Goal: Information Seeking & Learning: Find specific fact

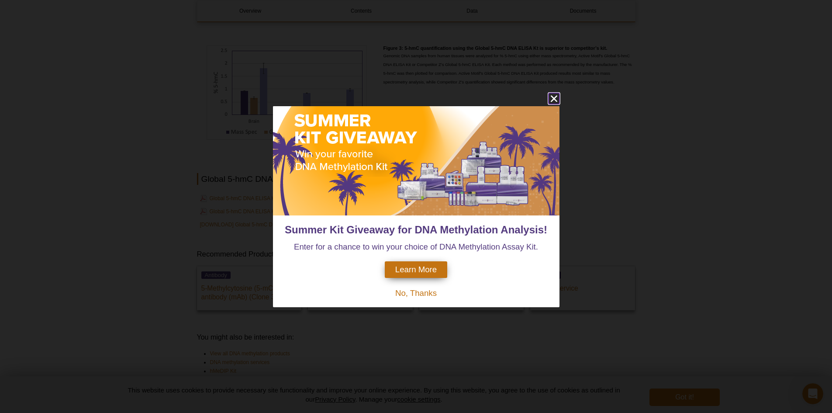
click at [554, 99] on icon "close" at bounding box center [553, 98] width 7 height 7
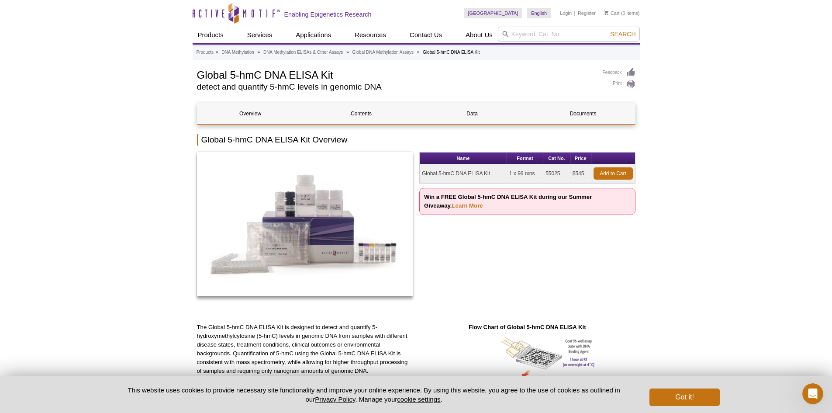
click at [530, 286] on div "Name Format Cat No. Price Global 5-hmC DNA ELISA Kit 1 x 96 rxns 55025 $545 Add…" at bounding box center [527, 228] width 216 height 153
click at [197, 75] on h1 "Global 5-hmC DNA ELISA Kit" at bounding box center [395, 74] width 397 height 13
click at [508, 208] on p "Win a FREE Global 5-hmC DNA ELISA Kit during our Summer Giveaway. Learn More" at bounding box center [527, 201] width 216 height 27
drag, startPoint x: 499, startPoint y: 173, endPoint x: 420, endPoint y: 175, distance: 78.7
click at [420, 175] on td "Global 5-hmC DNA ELISA Kit" at bounding box center [463, 173] width 87 height 19
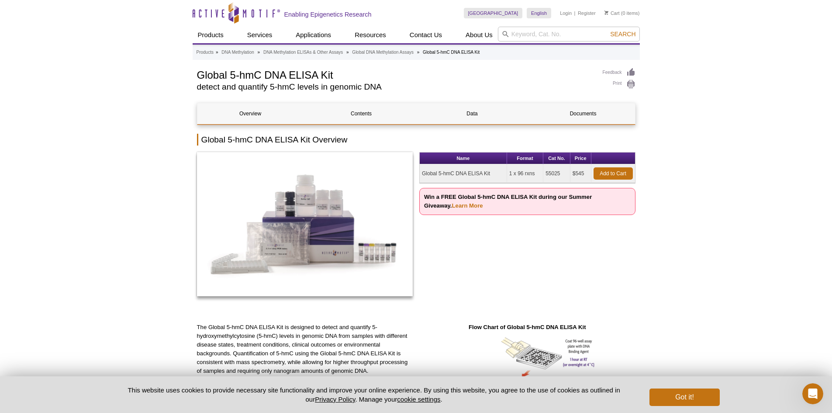
copy td "Global 5-hmC DNA ELISA Kit"
drag, startPoint x: 563, startPoint y: 173, endPoint x: 545, endPoint y: 171, distance: 18.9
click at [545, 171] on td "55025" at bounding box center [556, 173] width 27 height 19
copy td "55025"
click at [561, 230] on div "Name Format Cat No. Price Global 5-hmC DNA ELISA Kit 1 x 96 rxns 55025 $545 Add…" at bounding box center [527, 228] width 216 height 153
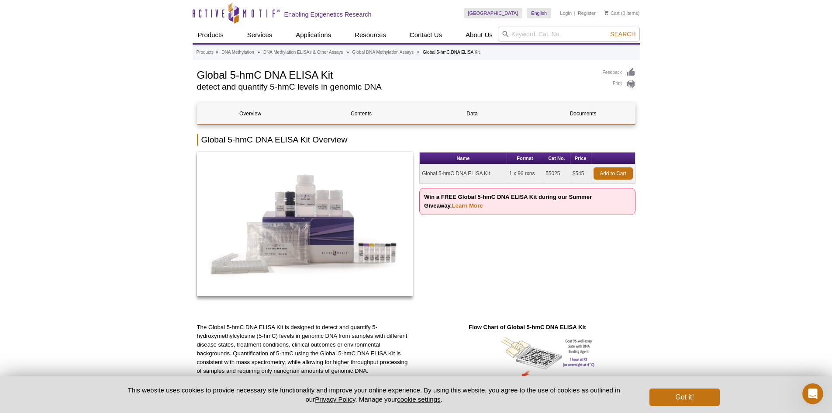
drag, startPoint x: 535, startPoint y: 173, endPoint x: 506, endPoint y: 175, distance: 29.3
click at [506, 175] on tr "Global 5-hmC DNA ELISA Kit 1 x 96 rxns 55025 $545 Add to Cart" at bounding box center [527, 173] width 215 height 19
copy tr "1 x 96 rxns"
drag, startPoint x: 585, startPoint y: 173, endPoint x: 576, endPoint y: 173, distance: 9.6
click at [576, 173] on td "$545" at bounding box center [580, 173] width 21 height 19
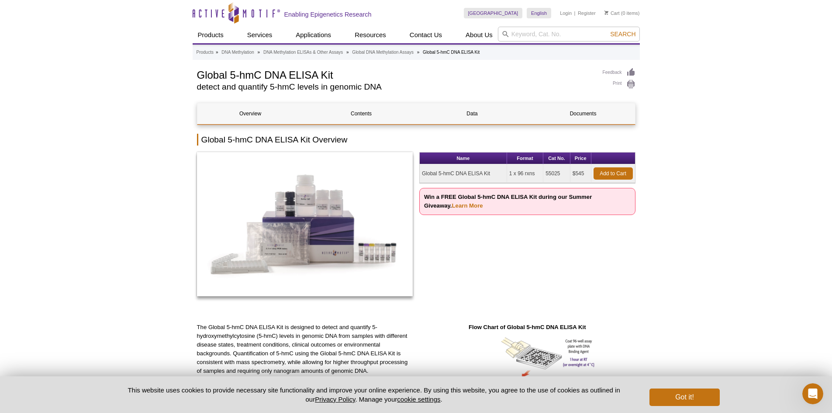
copy td "545"
click at [600, 257] on div "Name Format Cat No. Price Global 5-hmC DNA ELISA Kit 1 x 96 rxns 55025 $545 Add…" at bounding box center [527, 228] width 216 height 153
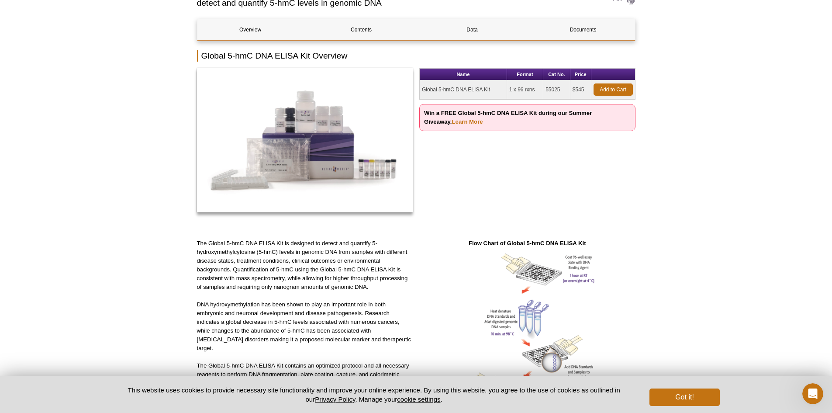
scroll to position [218, 0]
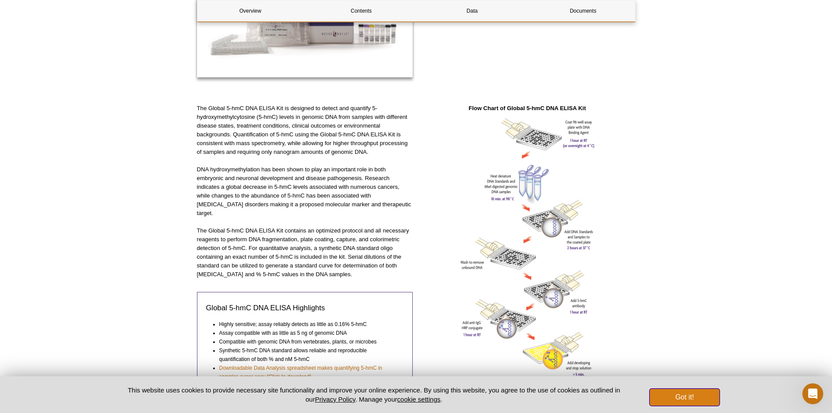
click at [680, 399] on button "Got it!" at bounding box center [684, 396] width 70 height 17
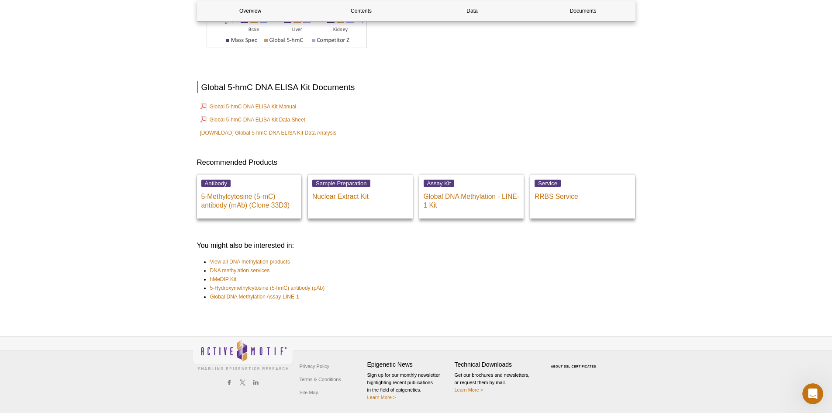
scroll to position [906, 0]
